Goal: Transaction & Acquisition: Purchase product/service

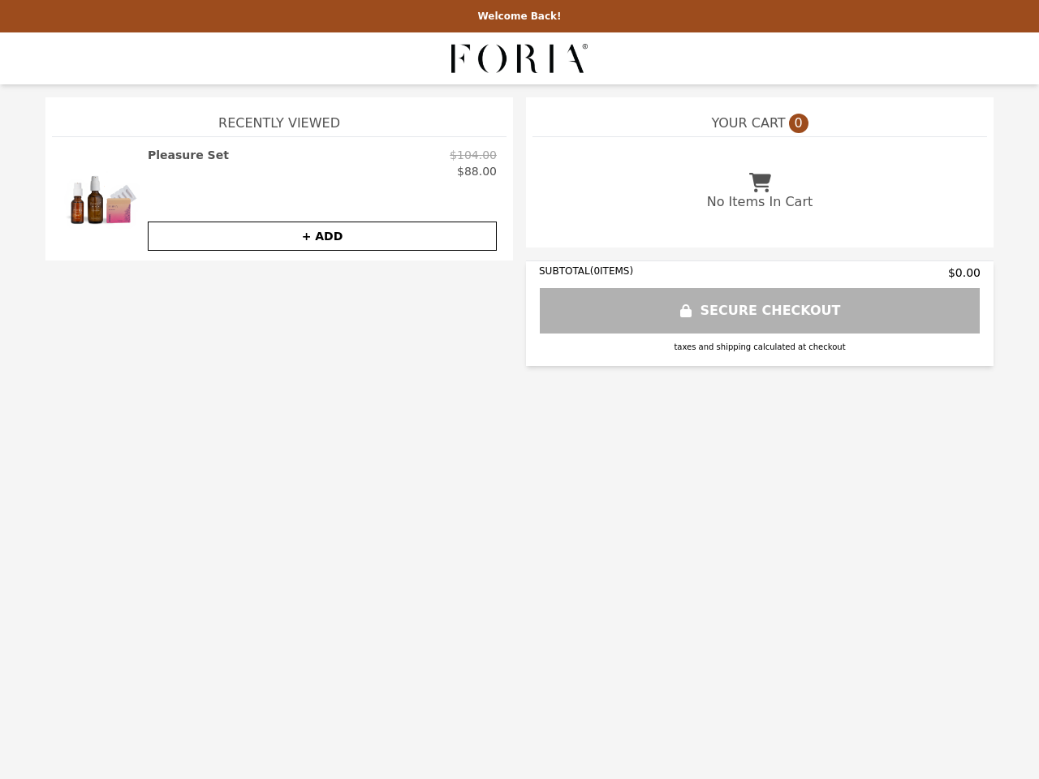
click at [101, 199] on img at bounding box center [101, 199] width 78 height 104
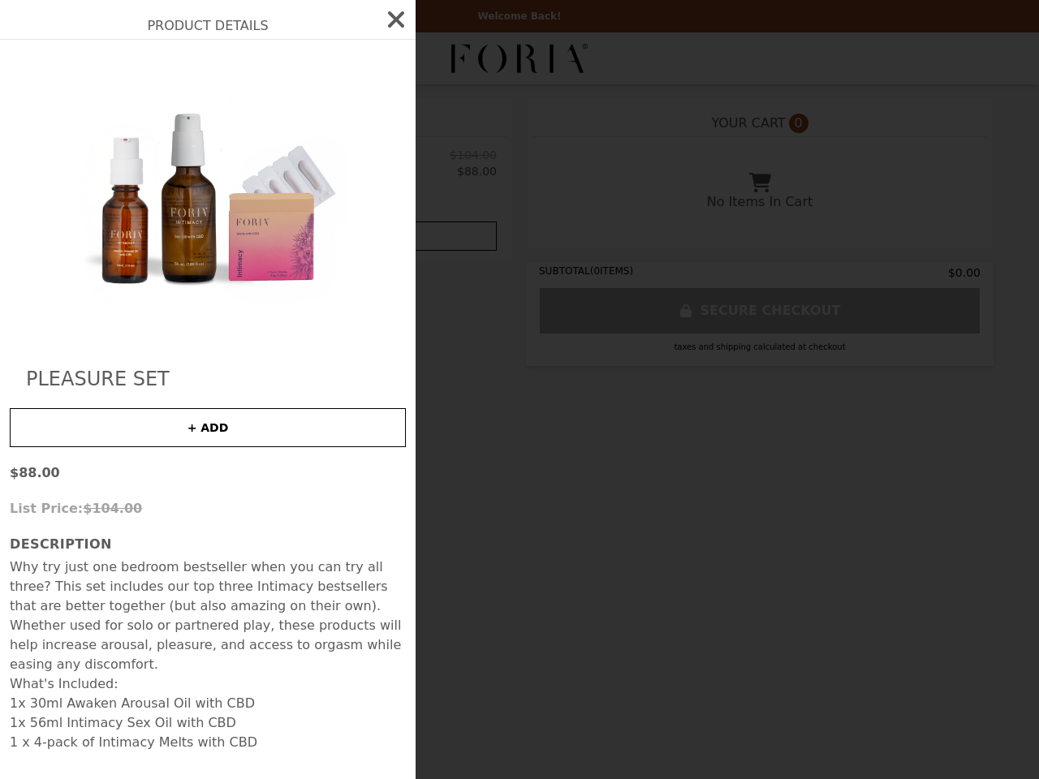
click at [322, 236] on div "Product Details Pleasure Set + ADD $88.00 List Price: $104.00 Description Why t…" at bounding box center [519, 389] width 1039 height 779
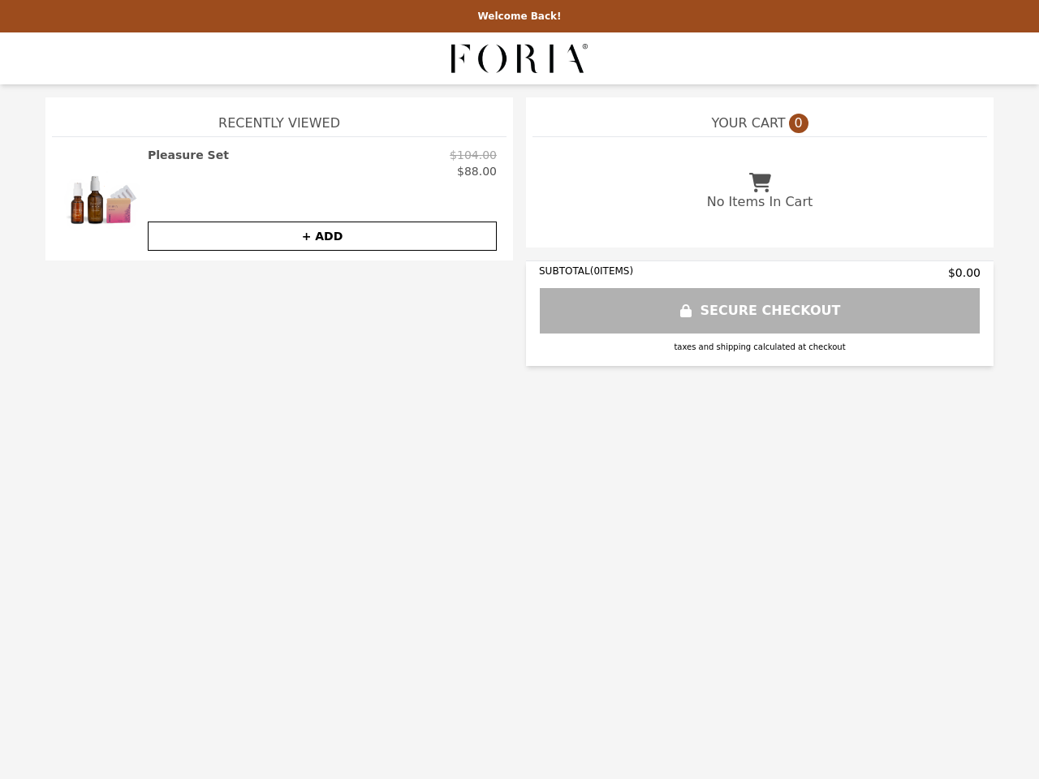
click at [101, 199] on img at bounding box center [101, 199] width 78 height 104
